Goal: Information Seeking & Learning: Learn about a topic

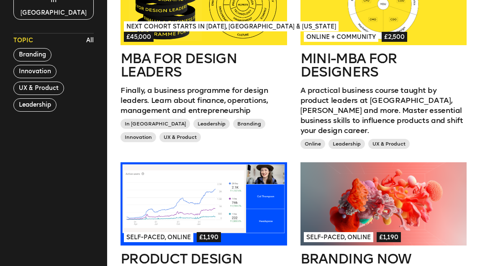
scroll to position [235, 0]
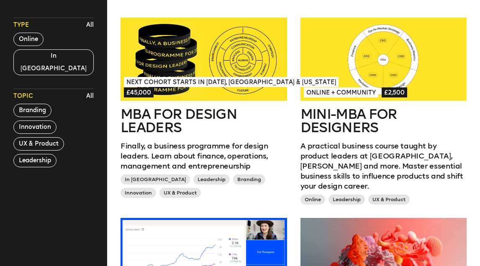
click at [343, 74] on div at bounding box center [383, 59] width 166 height 83
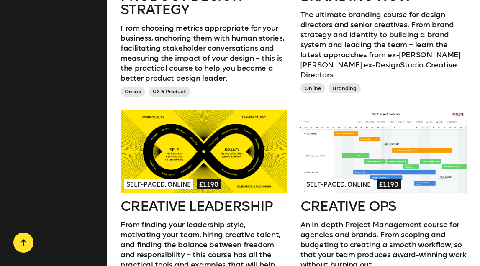
scroll to position [587, 0]
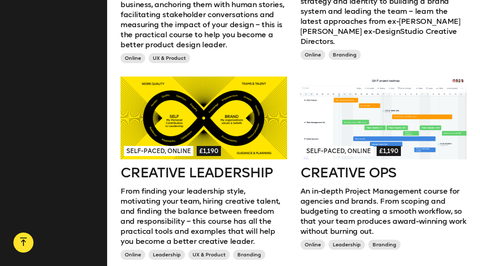
click at [362, 107] on div at bounding box center [383, 118] width 166 height 83
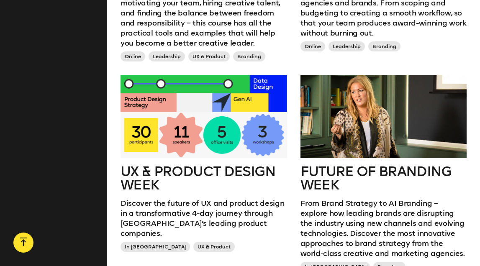
scroll to position [872, 0]
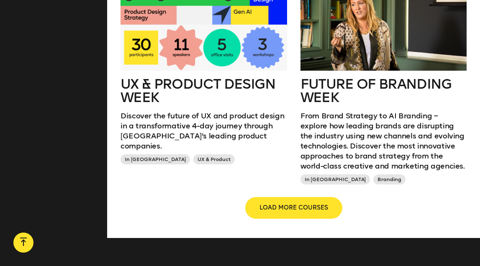
click at [295, 198] on button "LOAD MORE COURSES" at bounding box center [293, 208] width 95 height 20
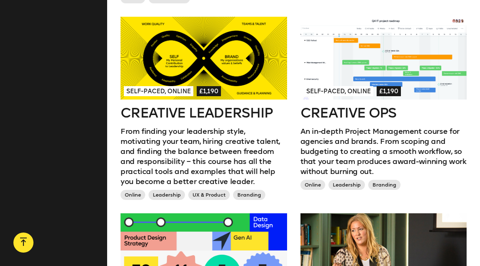
scroll to position [625, 0]
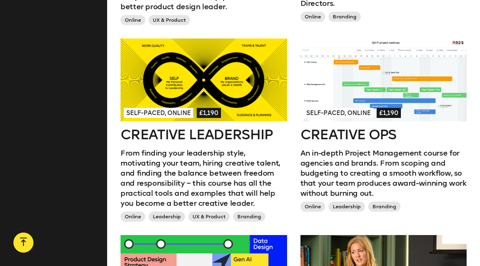
click at [339, 129] on h2 "Creative Ops" at bounding box center [383, 134] width 166 height 13
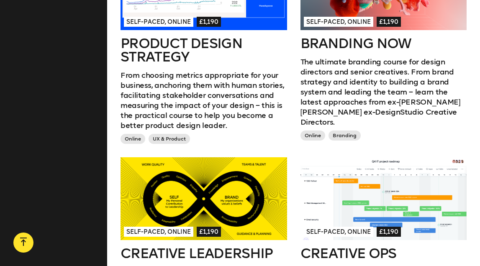
scroll to position [509, 0]
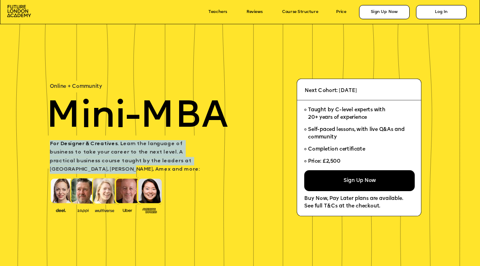
drag, startPoint x: 50, startPoint y: 144, endPoint x: 198, endPoint y: 165, distance: 149.1
click at [198, 165] on p "For Designer & Creatives. L earn the language of business to take your career t…" at bounding box center [128, 157] width 156 height 34
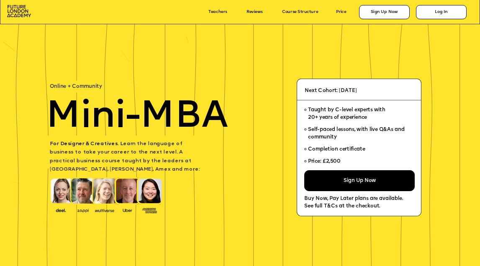
click at [147, 143] on span "For Designer & Creatives. L earn the language of business to take your career t…" at bounding box center [125, 157] width 150 height 31
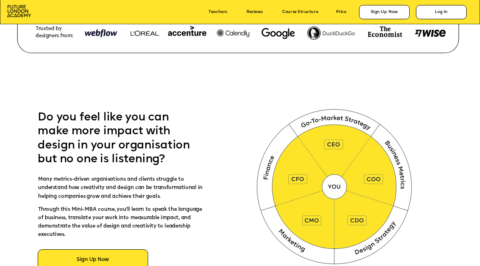
scroll to position [282, 0]
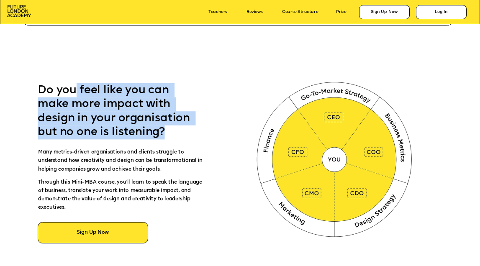
drag, startPoint x: 76, startPoint y: 86, endPoint x: 169, endPoint y: 131, distance: 103.8
click at [169, 131] on p "Do you feel like you can make more impact with design in your organisation but …" at bounding box center [119, 111] width 162 height 56
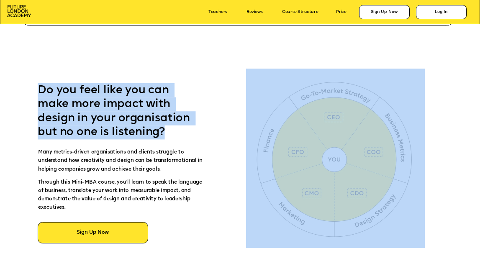
drag, startPoint x: 169, startPoint y: 131, endPoint x: 182, endPoint y: 79, distance: 53.4
click at [182, 110] on p "Do you feel like you can make more impact with design in your organisation but …" at bounding box center [119, 111] width 162 height 56
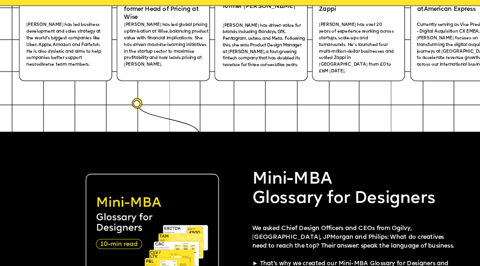
scroll to position [1232, 0]
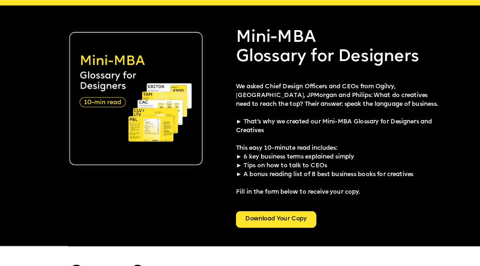
click at [231, 199] on div "Download Your Copy" at bounding box center [265, 206] width 69 height 14
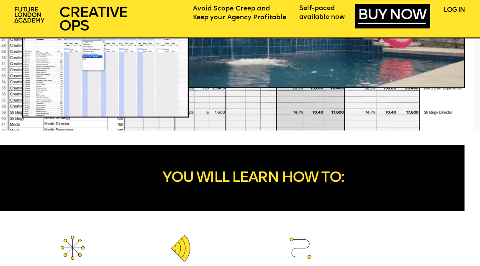
scroll to position [712, 0]
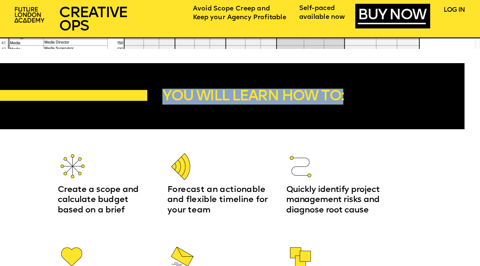
drag, startPoint x: 163, startPoint y: 93, endPoint x: 357, endPoint y: 101, distance: 193.7
click at [357, 101] on p "YOU WILL LEARN HOW TO:" at bounding box center [275, 97] width 227 height 16
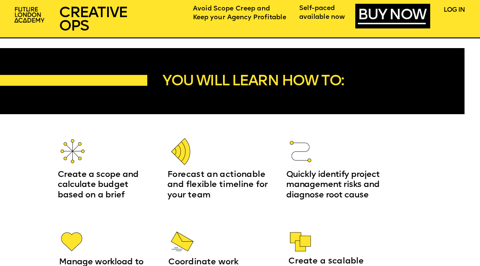
scroll to position [737, 0]
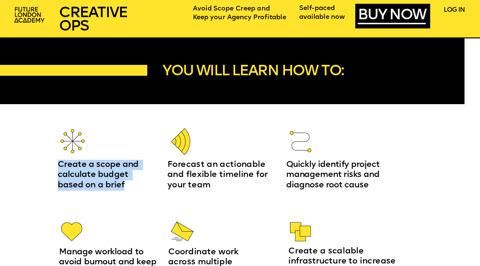
drag, startPoint x: 59, startPoint y: 164, endPoint x: 130, endPoint y: 187, distance: 74.2
click at [130, 187] on p "Create a scope and calculate budget based on a brief" at bounding box center [105, 175] width 94 height 31
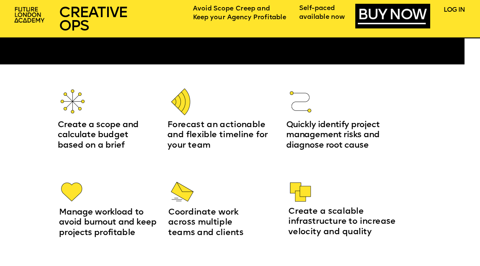
scroll to position [777, 0]
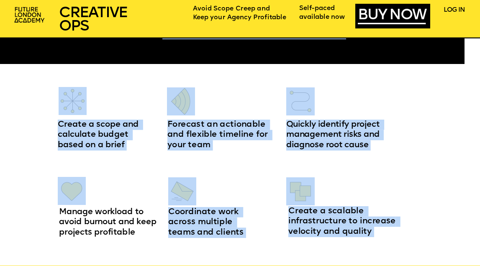
drag, startPoint x: 59, startPoint y: 209, endPoint x: 143, endPoint y: 239, distance: 88.7
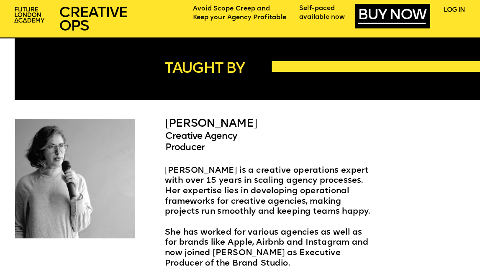
scroll to position [1262, 0]
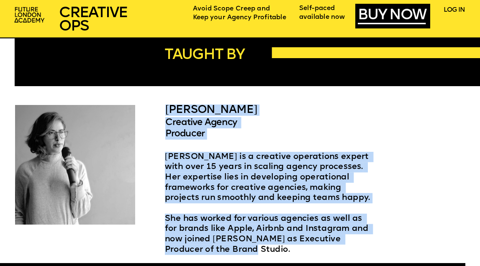
drag, startPoint x: 166, startPoint y: 107, endPoint x: 204, endPoint y: 252, distance: 149.7
click at [204, 252] on p "She has worked for various agencies as well as for brands like Apple, Airbnb an…" at bounding box center [270, 233] width 210 height 41
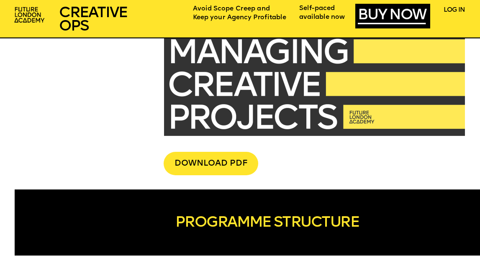
scroll to position [1694, 0]
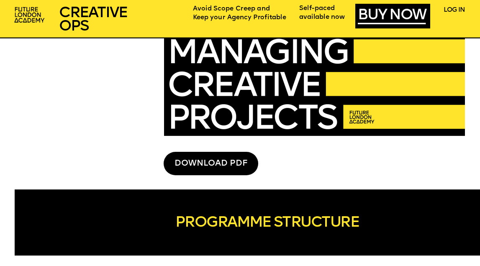
click at [221, 162] on div "DOWNLOAD PDF" at bounding box center [210, 163] width 94 height 23
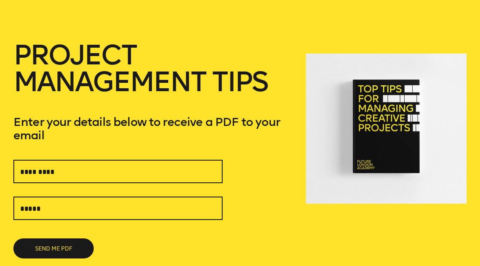
scroll to position [45, 0]
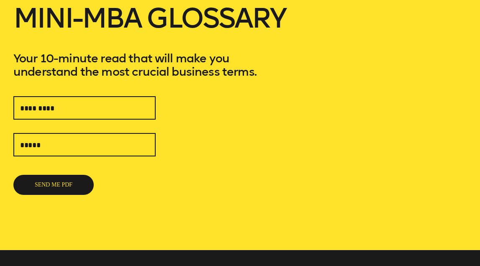
scroll to position [92, 0]
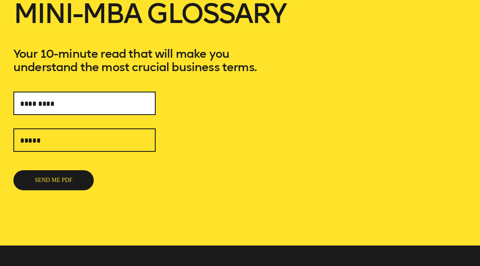
click at [77, 102] on input "text" at bounding box center [84, 103] width 142 height 23
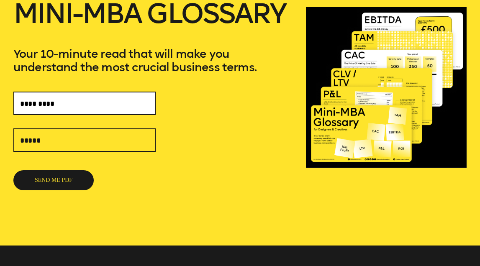
type input "*********"
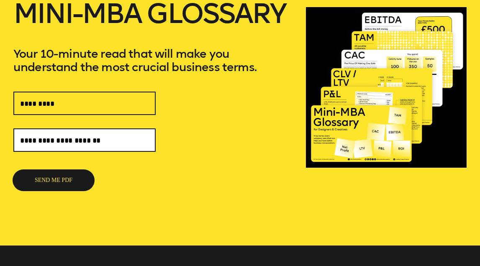
type input "**********"
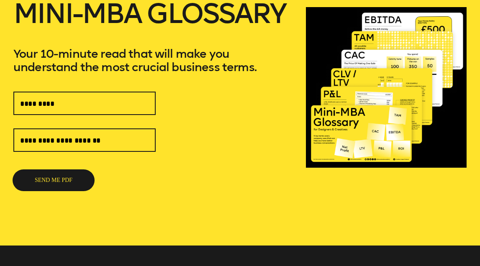
click at [48, 181] on button "SEND ME PDF" at bounding box center [53, 180] width 80 height 20
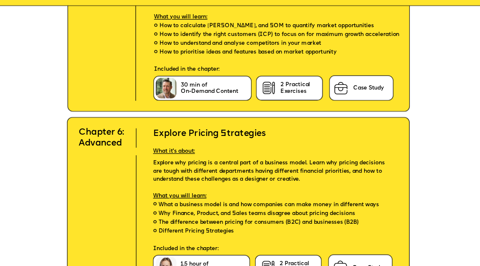
scroll to position [2524, 0]
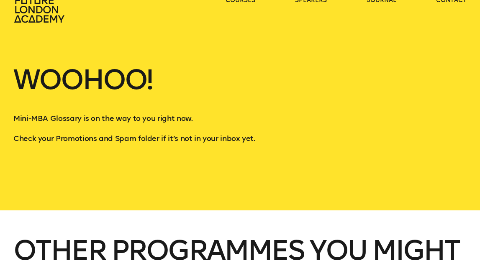
scroll to position [21, 0]
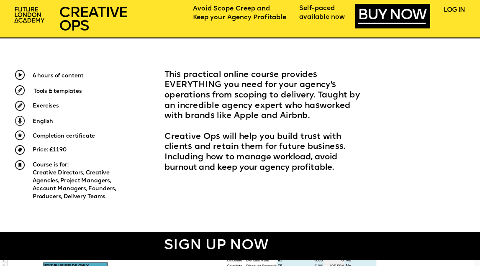
scroll to position [259, 0]
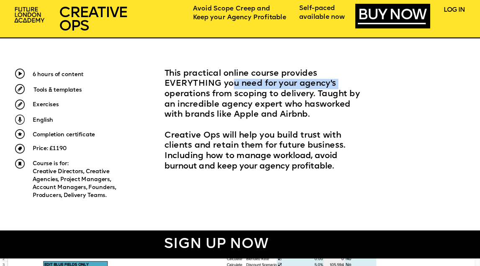
drag, startPoint x: 233, startPoint y: 85, endPoint x: 354, endPoint y: 85, distance: 120.8
click at [354, 85] on p "This practical online course provides EVERYTHING you need for your agency's ope…" at bounding box center [266, 94] width 205 height 51
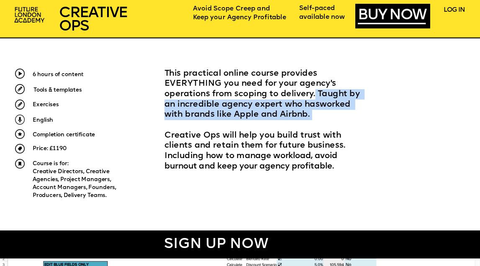
drag, startPoint x: 314, startPoint y: 94, endPoint x: 311, endPoint y: 113, distance: 18.5
click at [311, 113] on p "This practical online course provides EVERYTHING you need for your agency's ope…" at bounding box center [266, 94] width 205 height 51
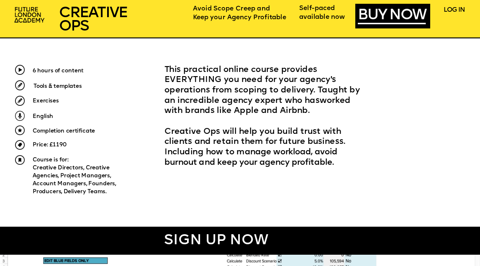
scroll to position [275, 0]
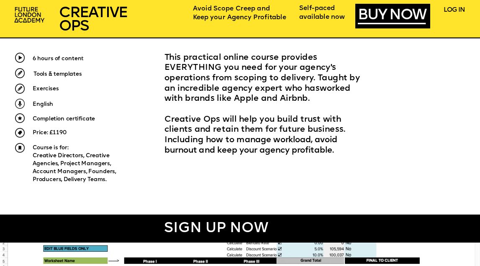
drag, startPoint x: 165, startPoint y: 120, endPoint x: 265, endPoint y: 150, distance: 104.5
click at [265, 150] on p "Creative Ops will help you build trust with clients and retain them for future …" at bounding box center [266, 135] width 205 height 41
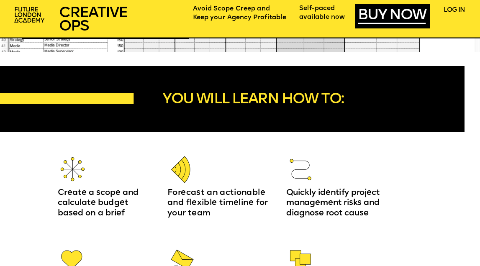
scroll to position [709, 0]
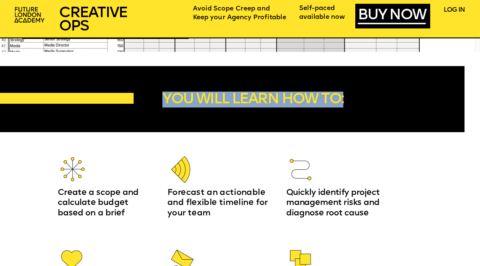
drag, startPoint x: 164, startPoint y: 99, endPoint x: 353, endPoint y: 105, distance: 188.7
click at [353, 105] on p "YOU WILL LEARN HOW TO:" at bounding box center [275, 100] width 227 height 16
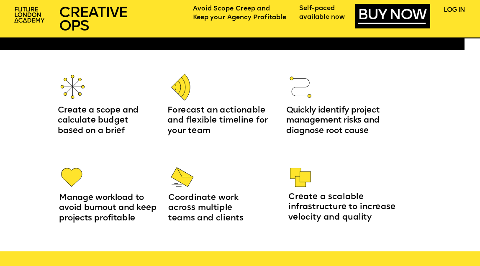
scroll to position [794, 0]
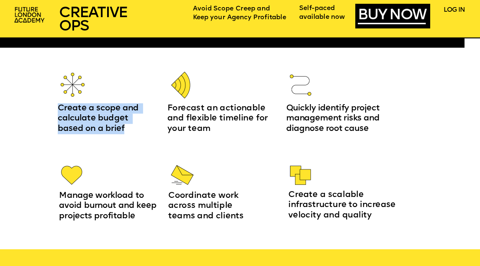
drag, startPoint x: 58, startPoint y: 108, endPoint x: 133, endPoint y: 131, distance: 78.7
click at [133, 131] on p "Create a scope and calculate budget based on a brief" at bounding box center [105, 118] width 94 height 31
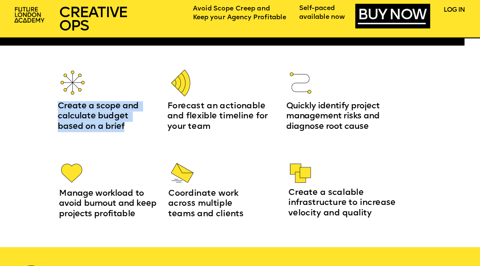
click at [133, 131] on p "Create a scope and calculate budget based on a brief" at bounding box center [105, 116] width 94 height 31
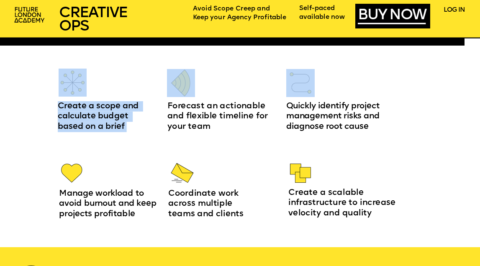
drag, startPoint x: 167, startPoint y: 108, endPoint x: 209, endPoint y: 135, distance: 49.6
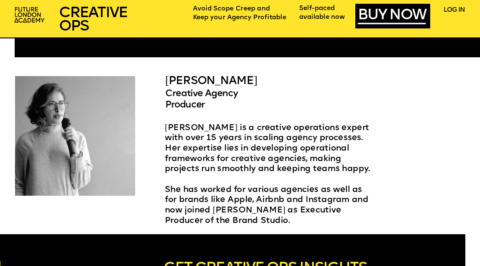
scroll to position [1484, 0]
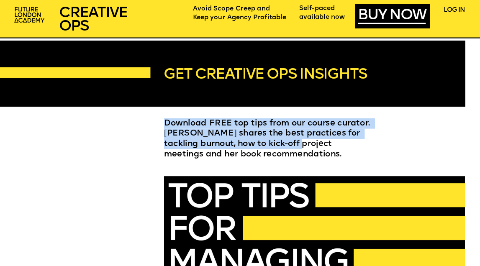
drag, startPoint x: 164, startPoint y: 121, endPoint x: 297, endPoint y: 148, distance: 135.2
click at [297, 148] on span "Download FREE top tips from our course curator. [PERSON_NAME] shares the best p…" at bounding box center [268, 139] width 208 height 39
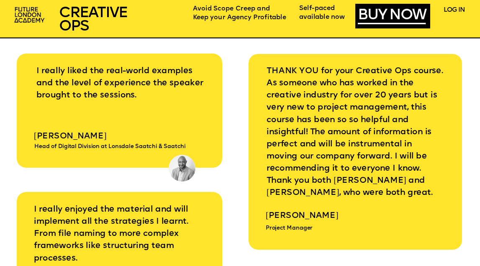
scroll to position [2468, 0]
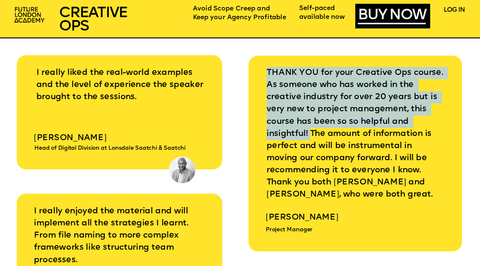
drag, startPoint x: 268, startPoint y: 72, endPoint x: 311, endPoint y: 132, distance: 73.1
click at [311, 132] on span "THANK YOU for your Creative Ops course. As someone who has worked in the creati…" at bounding box center [355, 134] width 179 height 130
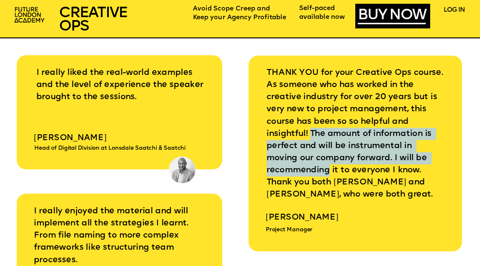
drag, startPoint x: 311, startPoint y: 132, endPoint x: 404, endPoint y: 159, distance: 97.5
click at [404, 159] on p "THANK YOU for your Creative Ops course. As someone who has worked in the creati…" at bounding box center [355, 134] width 178 height 134
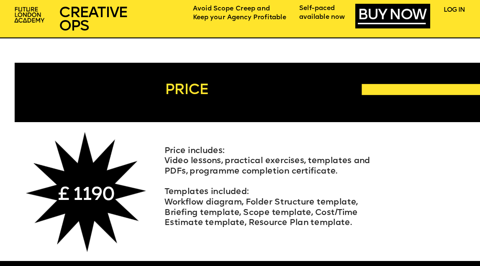
scroll to position [2948, 0]
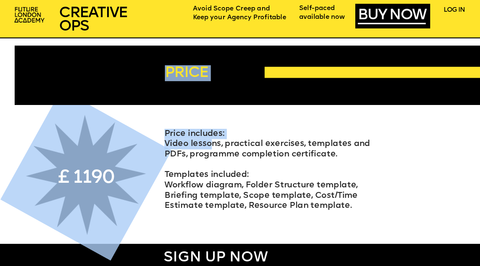
drag, startPoint x: 164, startPoint y: 133, endPoint x: 209, endPoint y: 139, distance: 45.1
click at [209, 139] on p "Price includes:" at bounding box center [270, 134] width 213 height 10
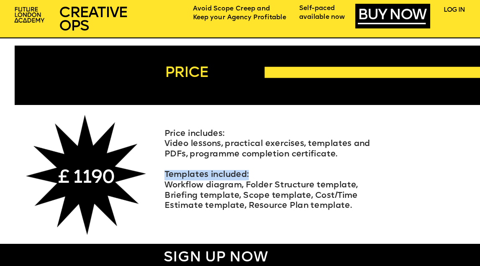
drag, startPoint x: 165, startPoint y: 174, endPoint x: 253, endPoint y: 174, distance: 88.6
click at [253, 174] on p "Templates included:" at bounding box center [270, 175] width 213 height 10
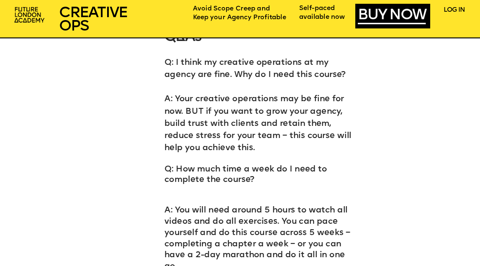
scroll to position [3213, 0]
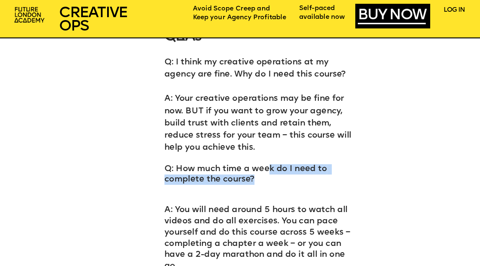
drag, startPoint x: 262, startPoint y: 177, endPoint x: 266, endPoint y: 165, distance: 12.8
click at [266, 165] on p "Q: How much time a week do I need to complete the course?" at bounding box center [261, 179] width 194 height 30
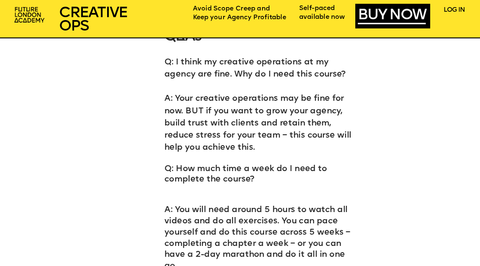
click at [260, 173] on span "Q: How much time a week do I need to complete the course?" at bounding box center [246, 174] width 165 height 19
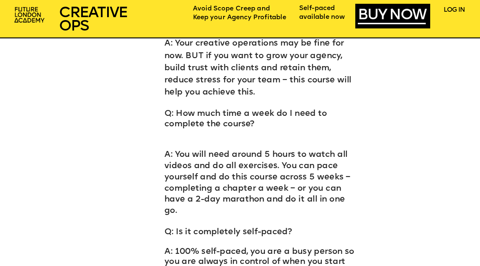
scroll to position [3268, 0]
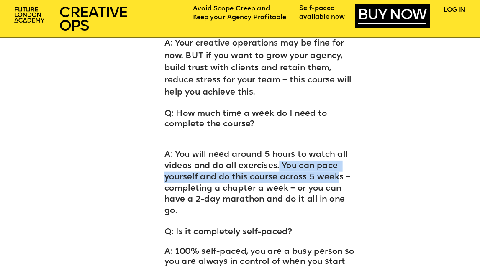
drag, startPoint x: 278, startPoint y: 164, endPoint x: 334, endPoint y: 180, distance: 58.2
click at [334, 180] on span "A: You will need around 5 hours to watch all videos and do all exercises. You c…" at bounding box center [257, 183] width 186 height 65
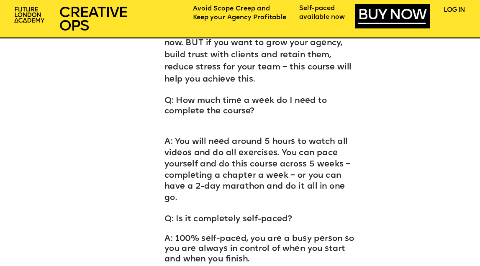
scroll to position [3299, 0]
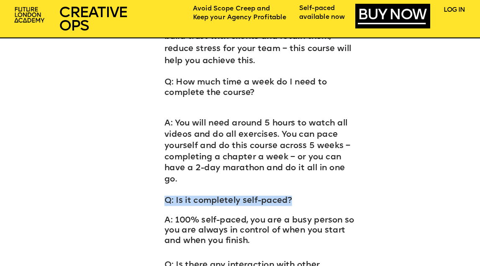
drag, startPoint x: 295, startPoint y: 191, endPoint x: 284, endPoint y: 184, distance: 13.5
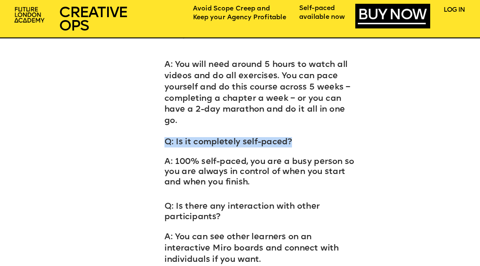
scroll to position [3358, 0]
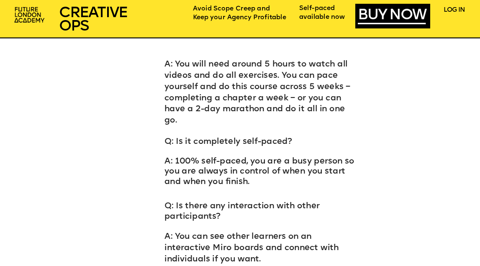
click at [260, 173] on p "A: 100% self-paced, you are a busy person so you are always in control of when …" at bounding box center [261, 167] width 194 height 40
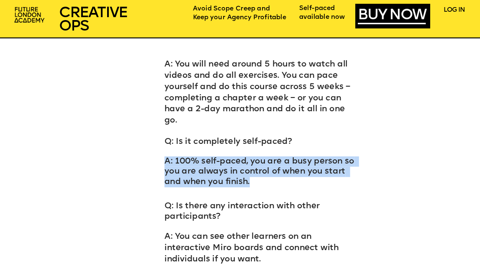
drag, startPoint x: 165, startPoint y: 150, endPoint x: 262, endPoint y: 173, distance: 99.3
click at [262, 173] on p "A: 100% self-paced, you are a busy person so you are always in control of when …" at bounding box center [261, 167] width 194 height 40
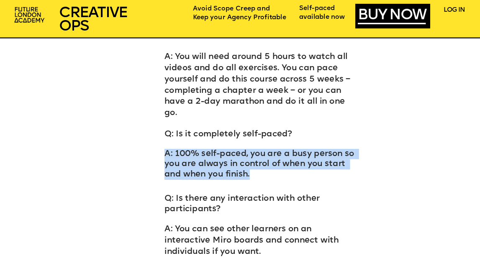
scroll to position [3382, 0]
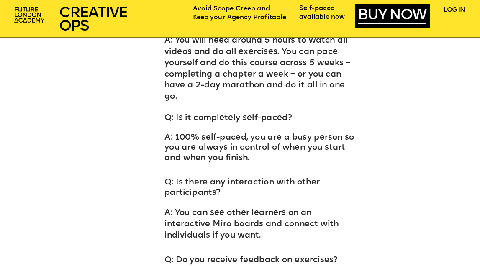
click at [169, 178] on span "Q: Is there any interaction with other participants?" at bounding box center [242, 187] width 157 height 19
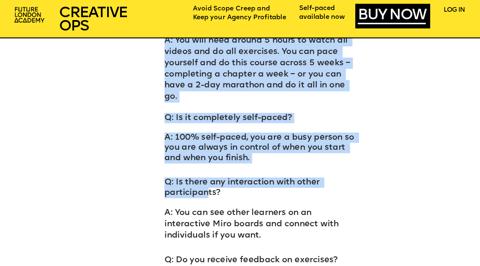
drag, startPoint x: 162, startPoint y: 171, endPoint x: 209, endPoint y: 184, distance: 49.1
click at [209, 184] on span "Q: Is there any interaction with other participants?" at bounding box center [242, 187] width 157 height 19
drag, startPoint x: 219, startPoint y: 182, endPoint x: 150, endPoint y: 170, distance: 70.1
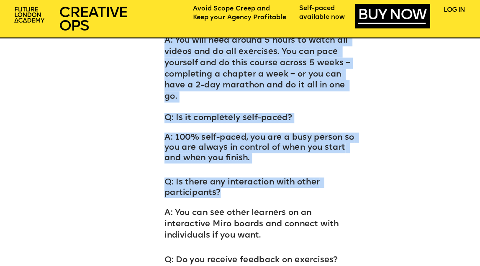
click at [174, 179] on span "Q: Is there any interaction with other participants?" at bounding box center [242, 187] width 157 height 19
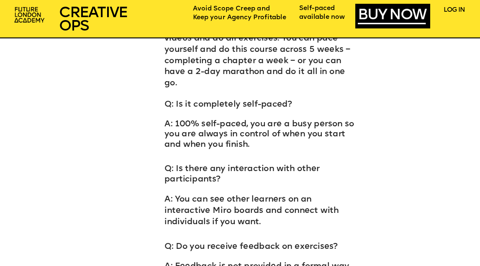
scroll to position [3411, 0]
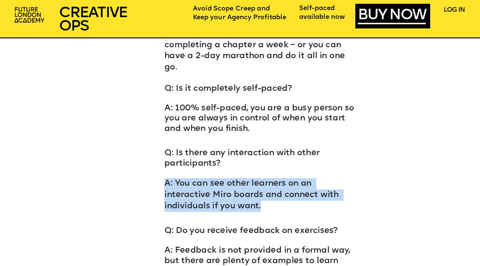
drag, startPoint x: 166, startPoint y: 172, endPoint x: 209, endPoint y: 194, distance: 48.1
click at [209, 194] on p "A: You can see other learners on an interactive Miro boards and connect with in…" at bounding box center [261, 190] width 194 height 43
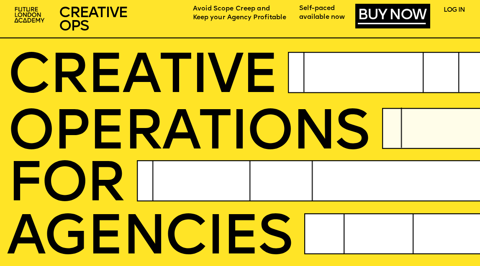
scroll to position [0, 0]
drag, startPoint x: 300, startPoint y: 8, endPoint x: 344, endPoint y: 20, distance: 45.9
